Goal: Task Accomplishment & Management: Complete application form

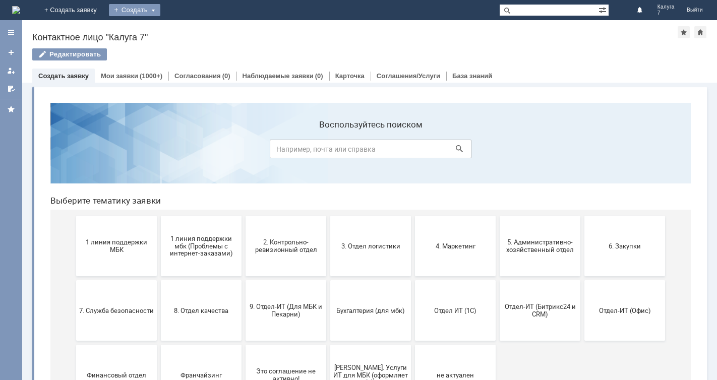
click at [160, 11] on div "Создать" at bounding box center [134, 10] width 51 height 12
click at [188, 33] on link "Заявка" at bounding box center [149, 30] width 77 height 12
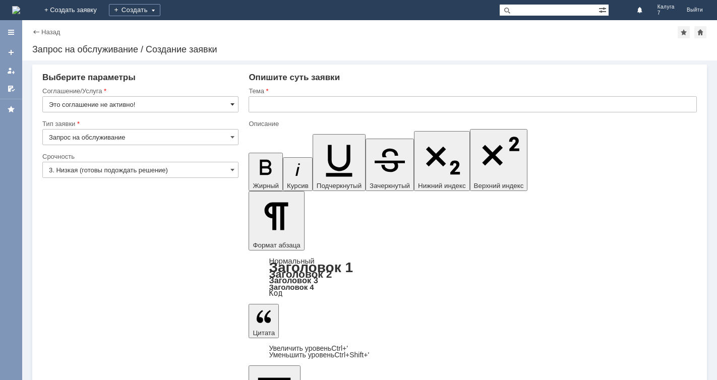
click at [233, 103] on span at bounding box center [233, 104] width 4 height 8
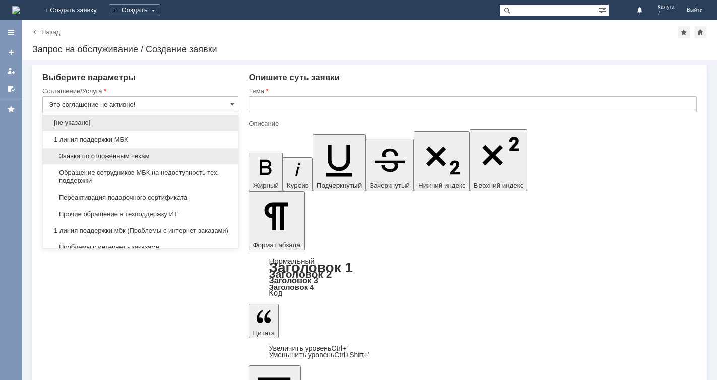
click at [127, 160] on div "Заявка по отложенным чекам" at bounding box center [140, 156] width 195 height 16
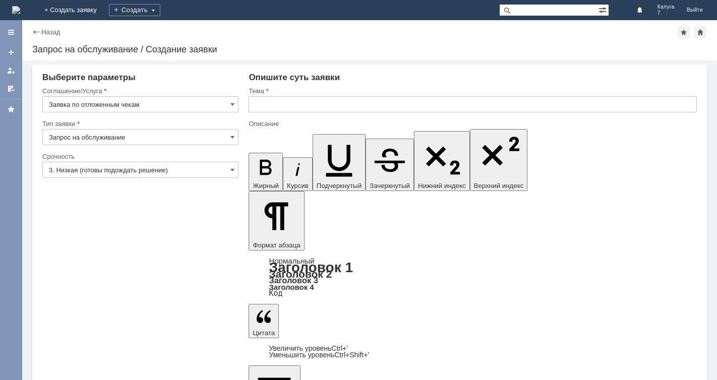
type input "Заявка по отложенным чекам"
click at [231, 168] on span at bounding box center [233, 170] width 4 height 8
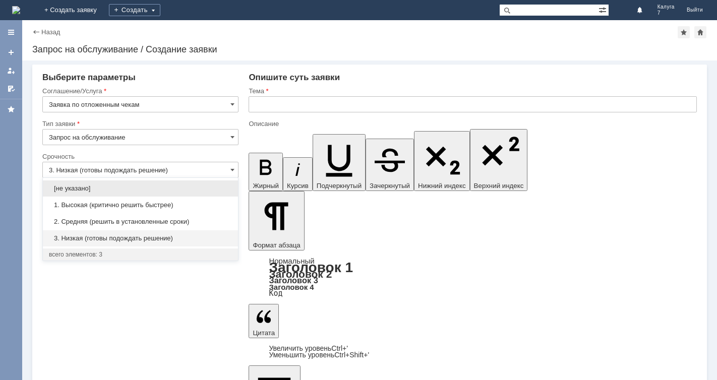
drag, startPoint x: 131, startPoint y: 224, endPoint x: 225, endPoint y: 147, distance: 122.2
click at [137, 218] on span "2. Средняя (решить в установленные сроки)" at bounding box center [140, 222] width 183 height 8
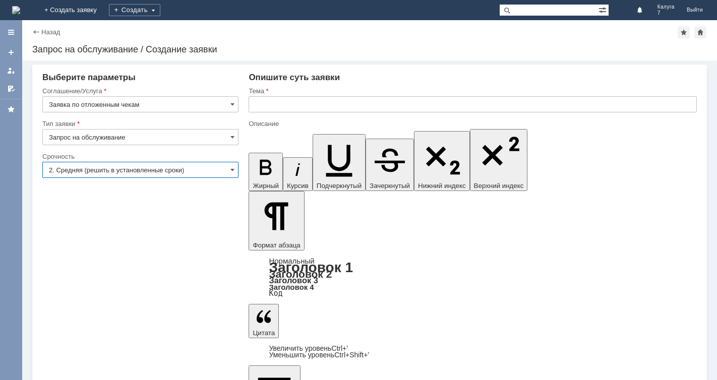
type input "2. Средняя (решить в установленные сроки)"
click at [256, 105] on input "text" at bounding box center [473, 104] width 448 height 16
type input "отложенный чек"
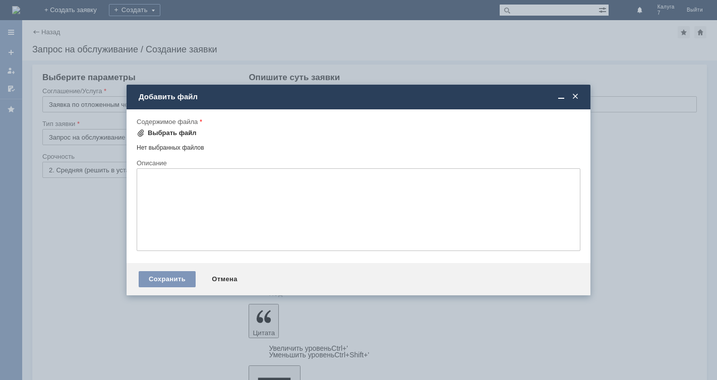
click at [143, 130] on span at bounding box center [141, 133] width 8 height 8
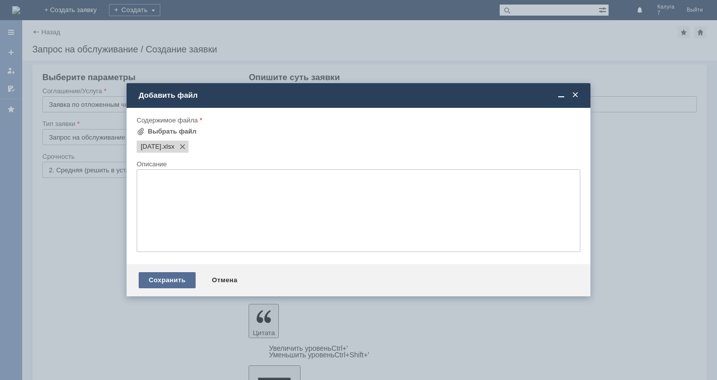
click at [162, 278] on div "Сохранить" at bounding box center [167, 280] width 57 height 16
